Goal: Information Seeking & Learning: Learn about a topic

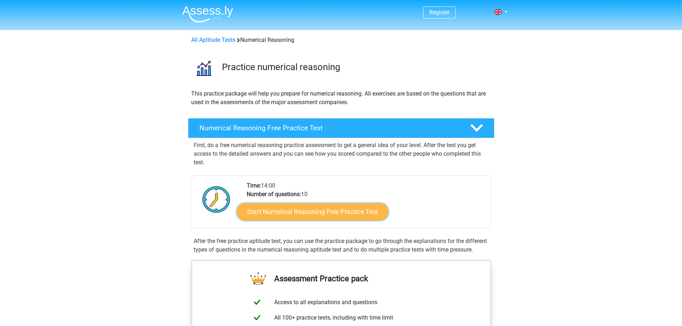
click at [319, 210] on link "Start Numerical Reasoning Free Practice Test" at bounding box center [312, 211] width 151 height 17
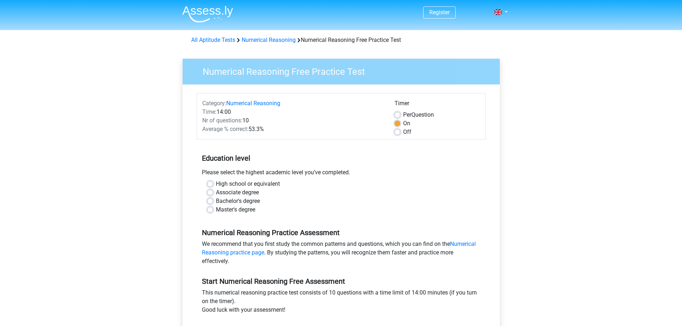
click at [216, 202] on label "Bachelor's degree" at bounding box center [238, 201] width 44 height 9
click at [210, 202] on input "Bachelor's degree" at bounding box center [210, 200] width 6 height 7
radio input "true"
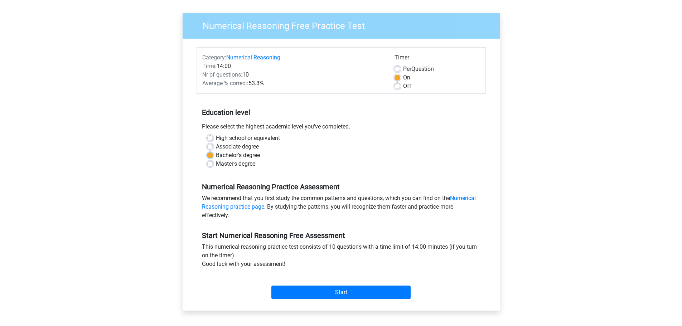
scroll to position [72, 0]
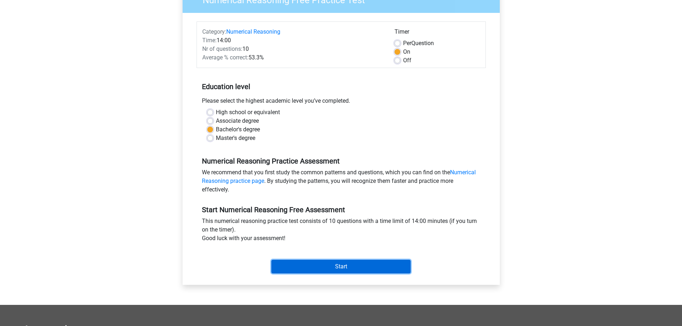
click at [340, 266] on input "Start" at bounding box center [340, 267] width 139 height 14
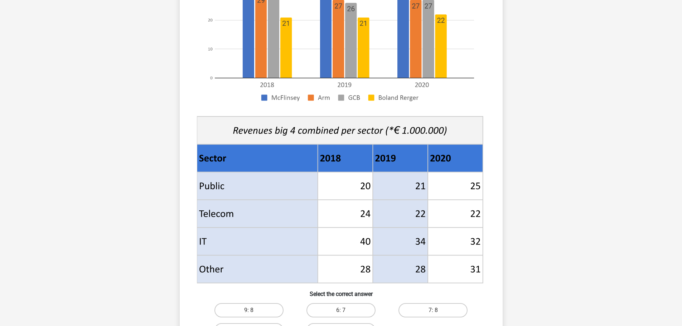
scroll to position [179, 0]
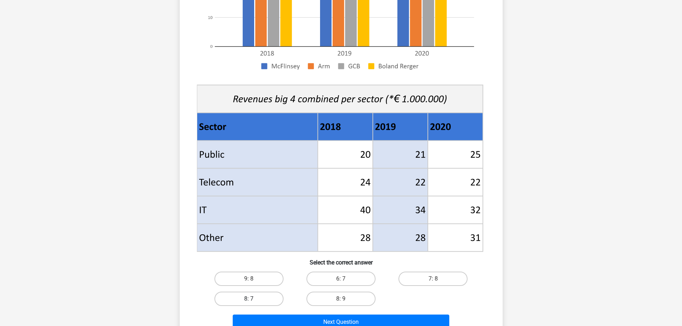
click at [243, 298] on label "8: 7" at bounding box center [248, 299] width 69 height 14
click at [249, 299] on input "8: 7" at bounding box center [251, 301] width 5 height 5
radio input "true"
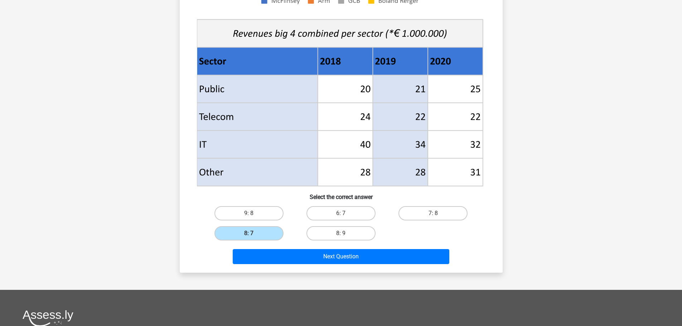
scroll to position [251, 0]
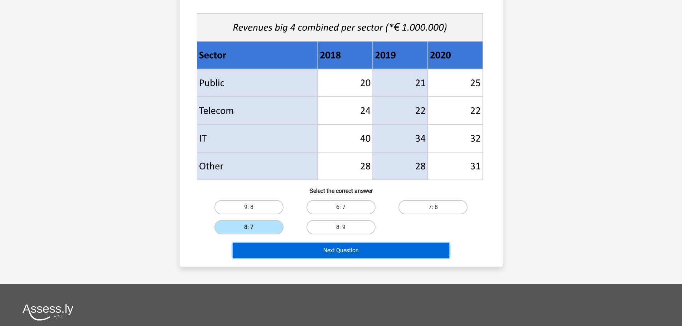
click at [261, 248] on button "Next Question" at bounding box center [341, 250] width 217 height 15
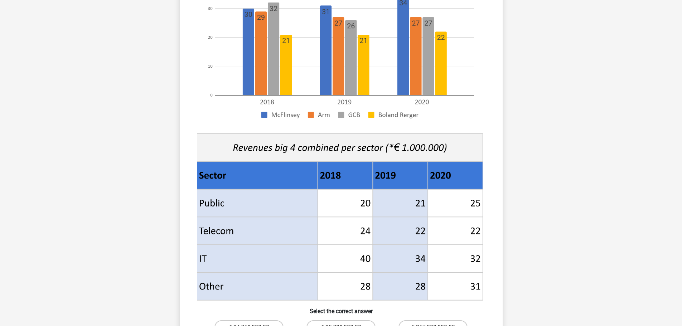
scroll to position [215, 0]
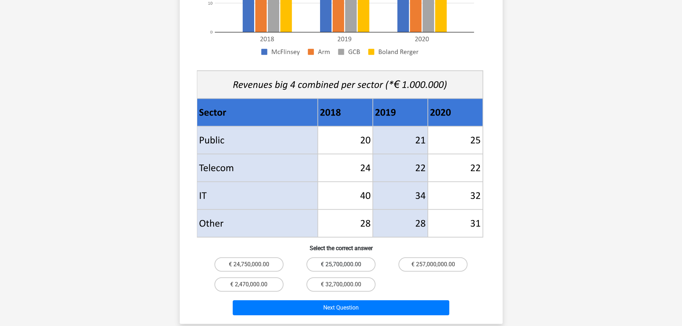
click at [346, 257] on label "€ 25,700,000.00" at bounding box center [340, 264] width 69 height 14
click at [345, 264] on input "€ 25,700,000.00" at bounding box center [343, 266] width 5 height 5
radio input "true"
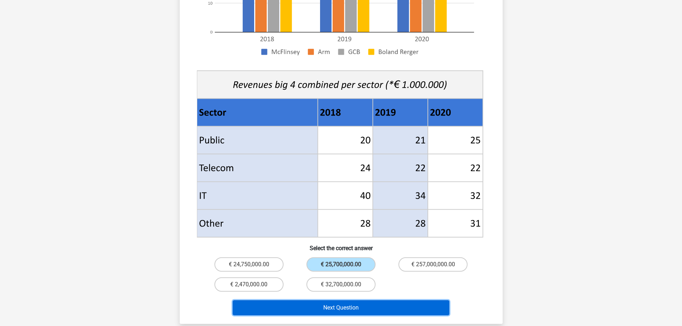
click at [362, 300] on button "Next Question" at bounding box center [341, 307] width 217 height 15
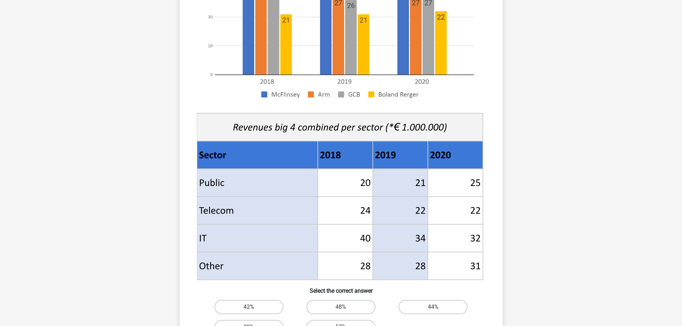
scroll to position [251, 0]
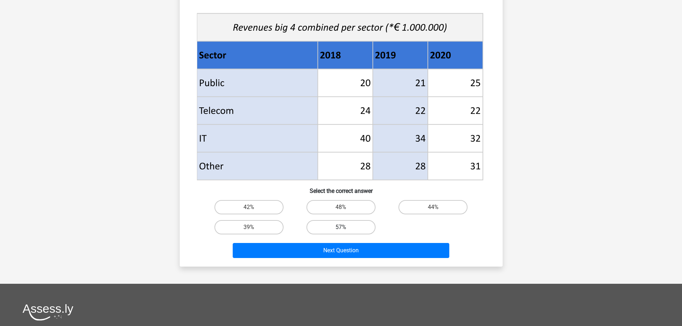
click at [339, 223] on label "57%" at bounding box center [340, 227] width 69 height 14
click at [341, 227] on input "57%" at bounding box center [343, 229] width 5 height 5
radio input "true"
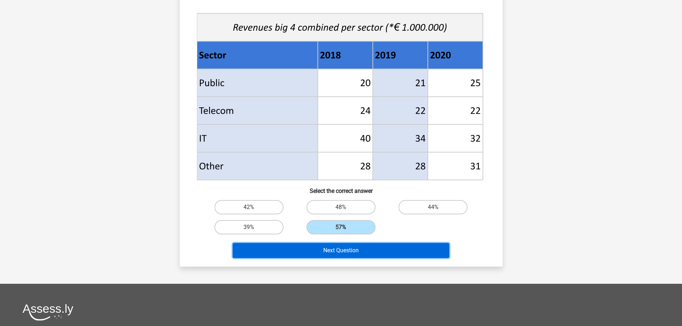
click at [330, 252] on button "Next Question" at bounding box center [341, 250] width 217 height 15
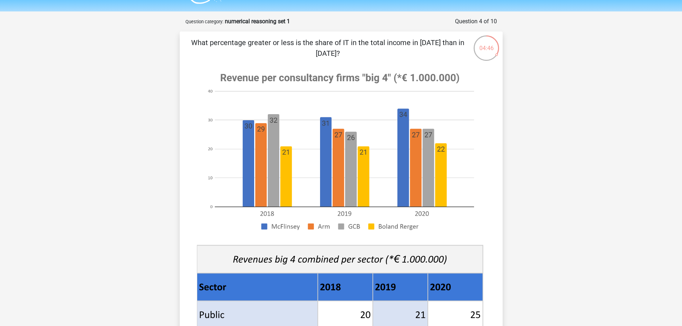
scroll to position [0, 0]
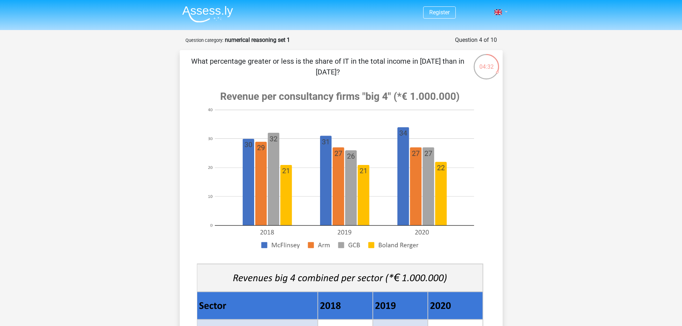
click at [504, 11] on link at bounding box center [498, 12] width 14 height 9
drag, startPoint x: 546, startPoint y: 96, endPoint x: 533, endPoint y: 109, distance: 18.2
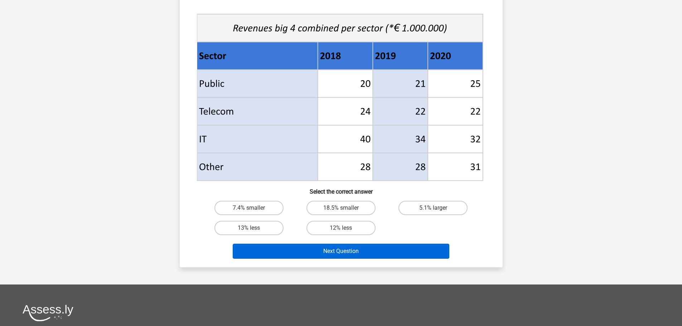
scroll to position [251, 0]
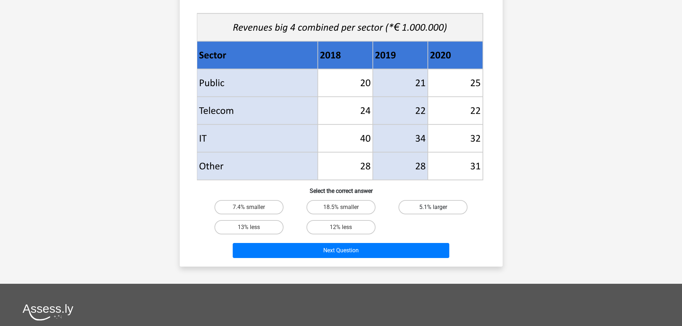
click at [423, 207] on label "5.1% larger" at bounding box center [432, 207] width 69 height 14
click at [433, 207] on input "5.1% larger" at bounding box center [435, 209] width 5 height 5
radio input "true"
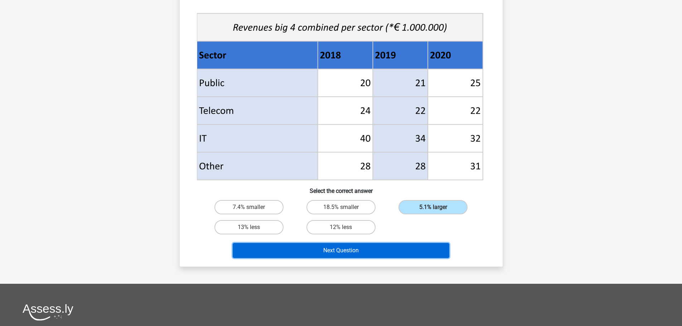
click at [375, 252] on button "Next Question" at bounding box center [341, 250] width 217 height 15
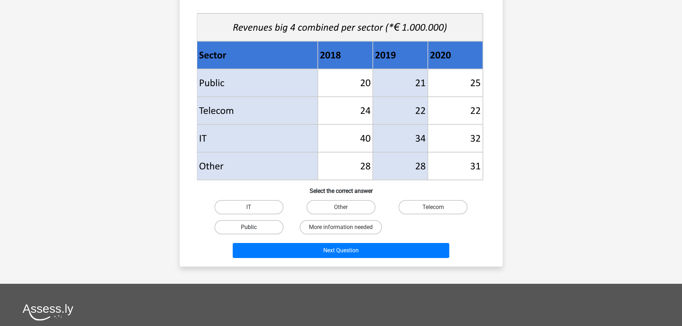
click at [272, 228] on label "Public" at bounding box center [248, 227] width 69 height 14
click at [253, 228] on input "Public" at bounding box center [251, 229] width 5 height 5
radio input "true"
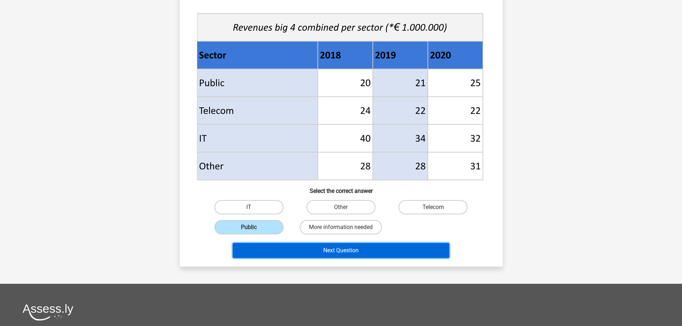
click at [283, 248] on button "Next Question" at bounding box center [341, 250] width 217 height 15
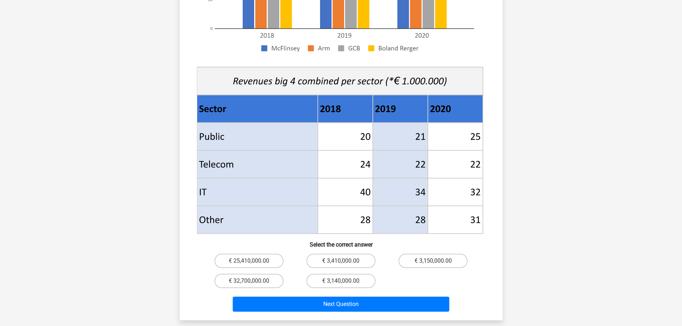
scroll to position [215, 0]
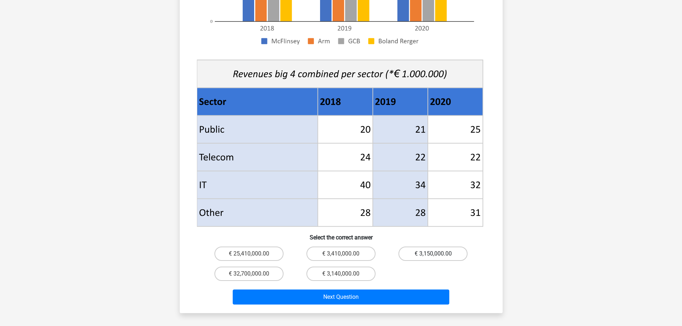
click at [431, 247] on label "€ 3,150,000.00" at bounding box center [432, 254] width 69 height 14
click at [433, 254] on input "€ 3,150,000.00" at bounding box center [435, 256] width 5 height 5
radio input "true"
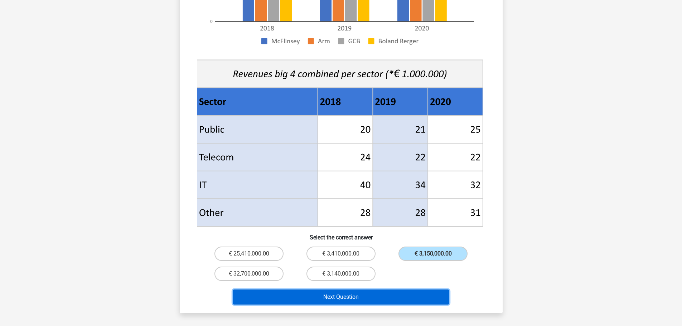
click at [384, 290] on button "Next Question" at bounding box center [341, 297] width 217 height 15
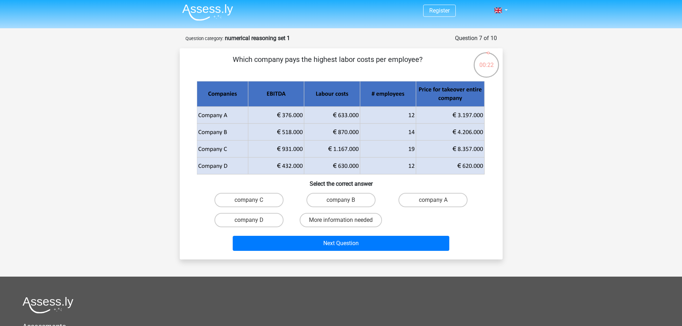
scroll to position [0, 0]
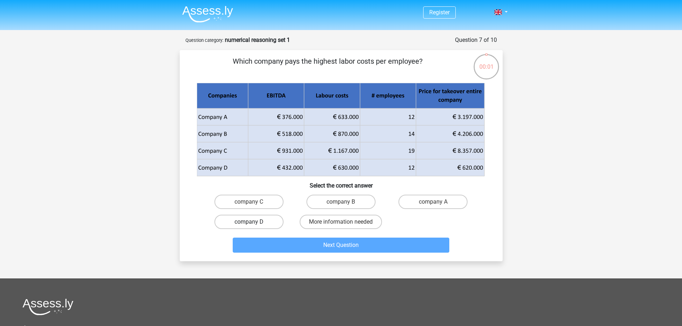
click at [258, 222] on label "company D" at bounding box center [248, 222] width 69 height 14
click at [253, 222] on input "company D" at bounding box center [251, 224] width 5 height 5
radio input "true"
